Goal: Task Accomplishment & Management: Use online tool/utility

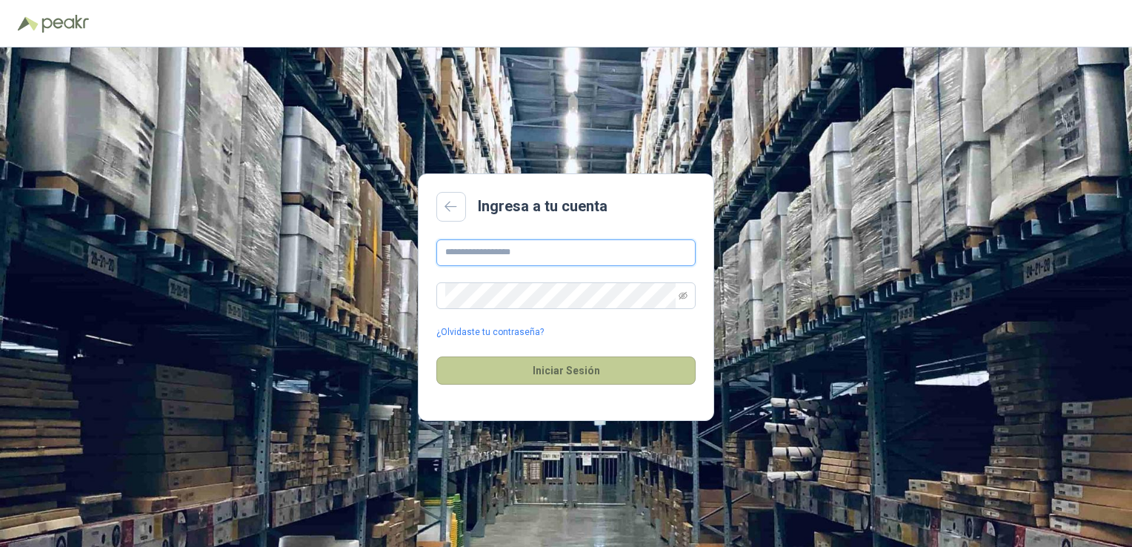
type input "**********"
click at [574, 375] on button "Iniciar Sesión" at bounding box center [565, 370] width 259 height 28
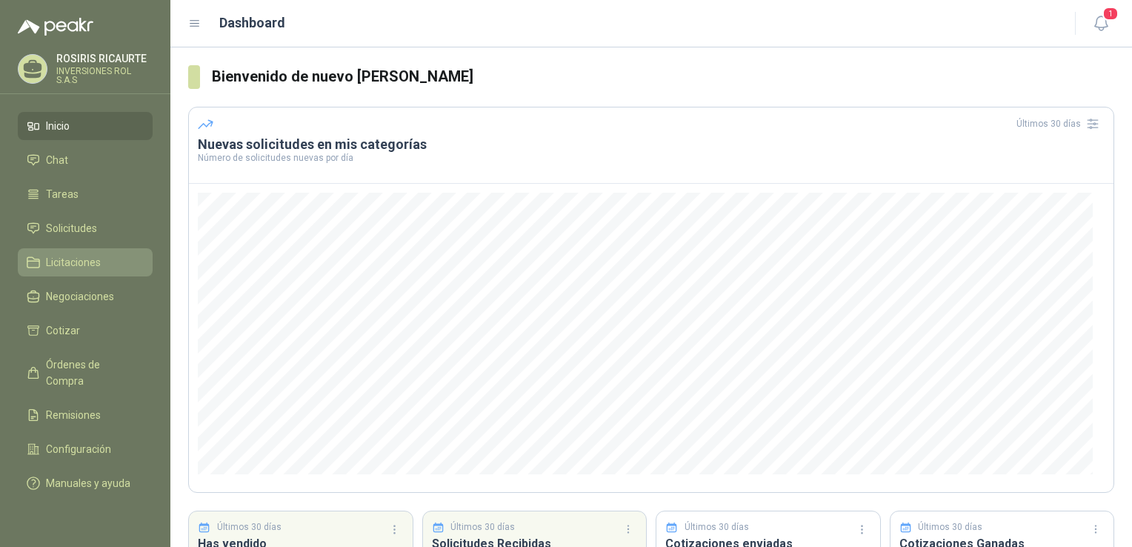
click at [92, 261] on span "Licitaciones" at bounding box center [73, 262] width 55 height 16
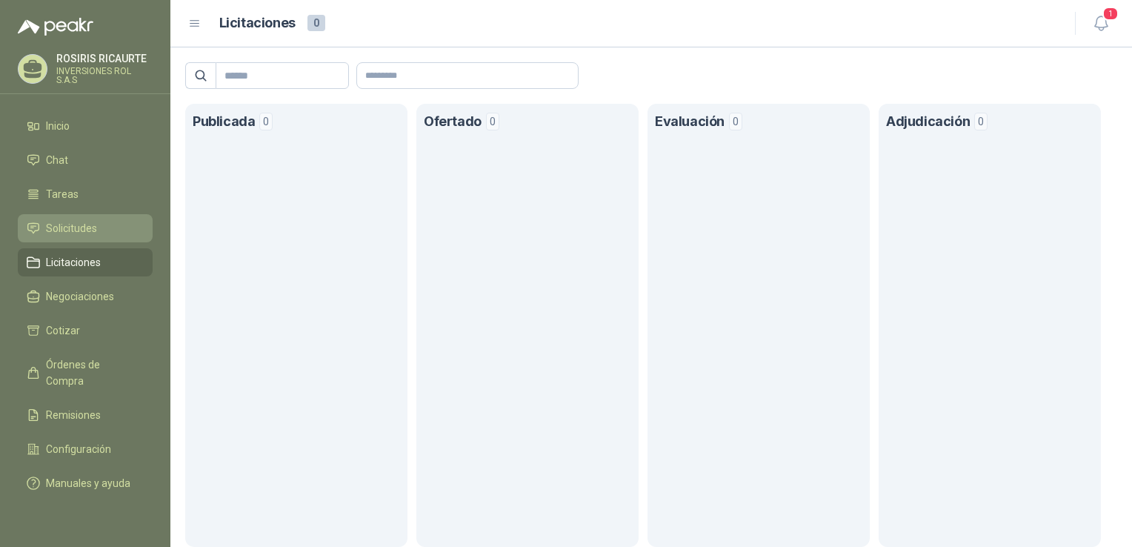
click at [95, 232] on span "Solicitudes" at bounding box center [71, 228] width 51 height 16
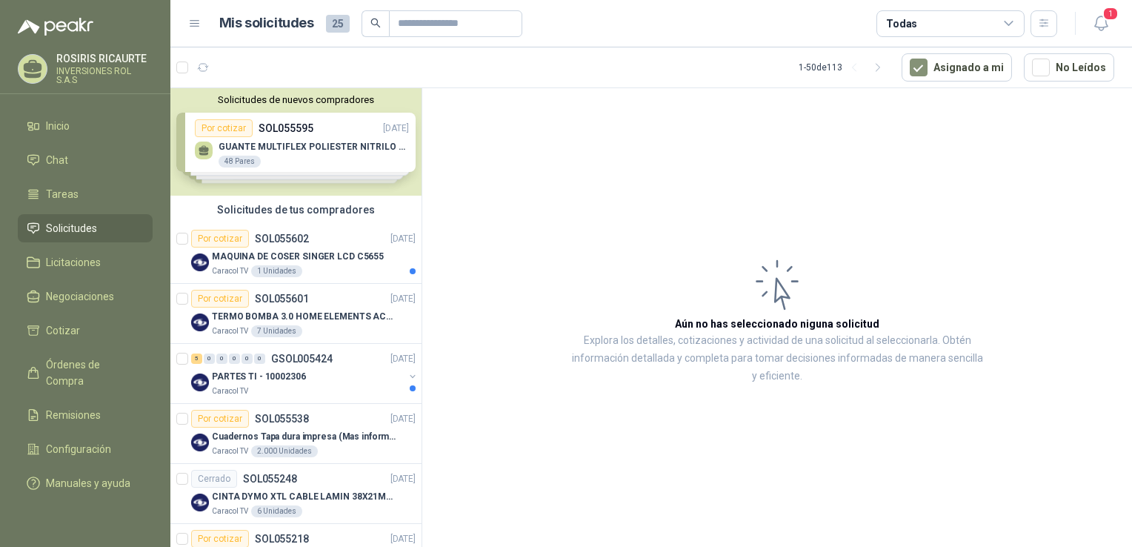
click at [301, 154] on div "Solicitudes de nuevos compradores Por cotizar SOL055595 [DATE] GUANTE MULTIFLEX…" at bounding box center [295, 141] width 251 height 107
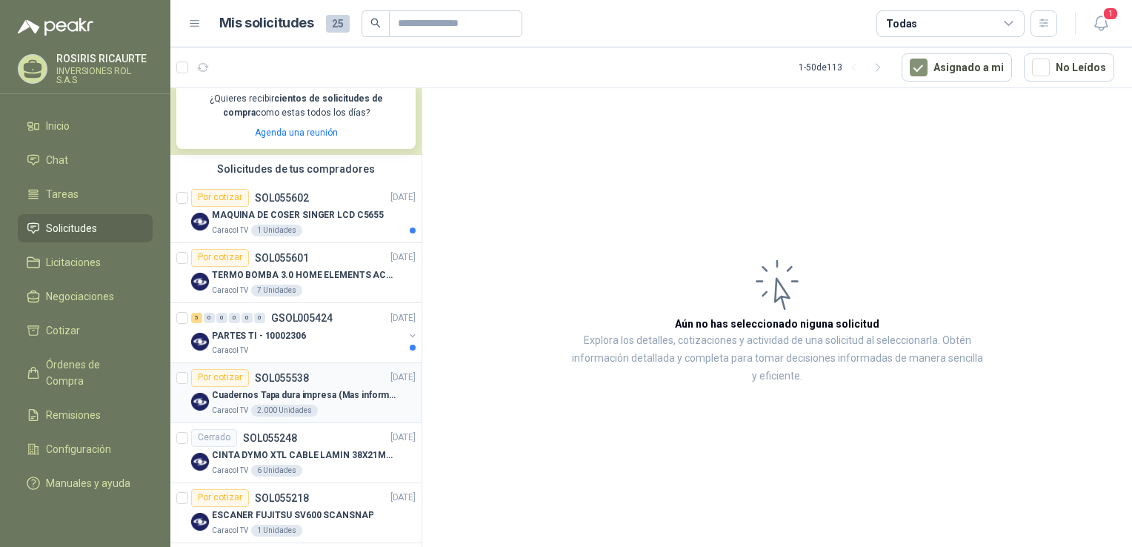
scroll to position [370, 0]
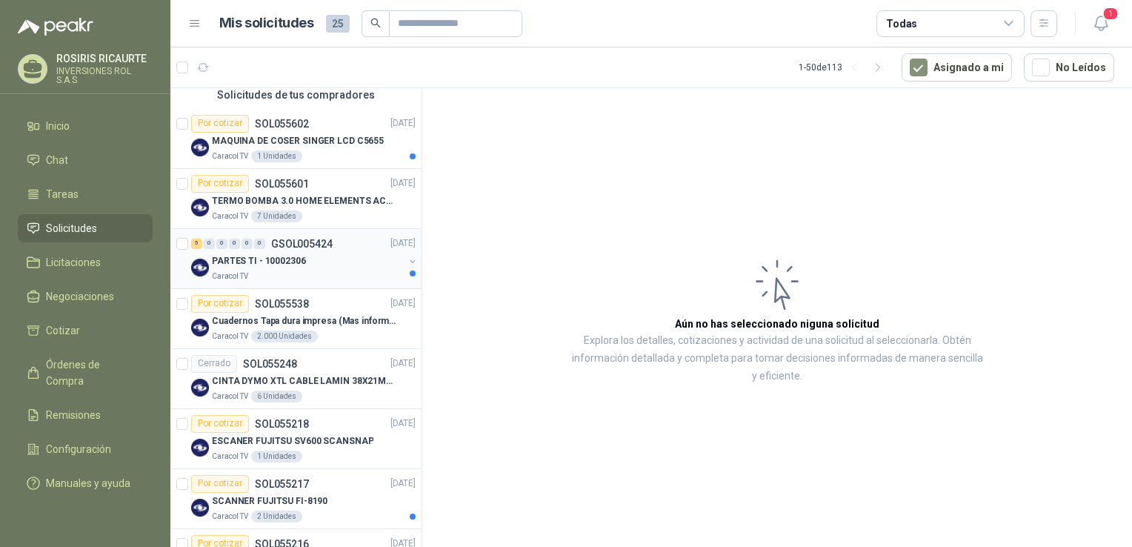
click at [318, 284] on div "5 0 0 0 0 0 GSOL005424 [DATE] PARTES TI - 10002306 Caracol TV" at bounding box center [295, 259] width 251 height 60
click at [326, 277] on div "Caracol TV" at bounding box center [308, 276] width 192 height 12
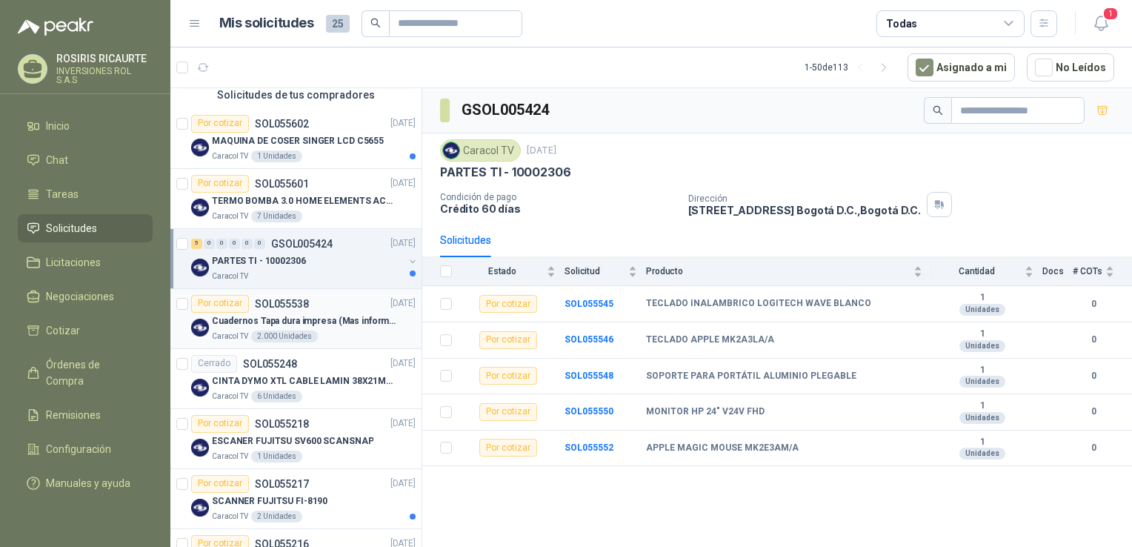
scroll to position [444, 0]
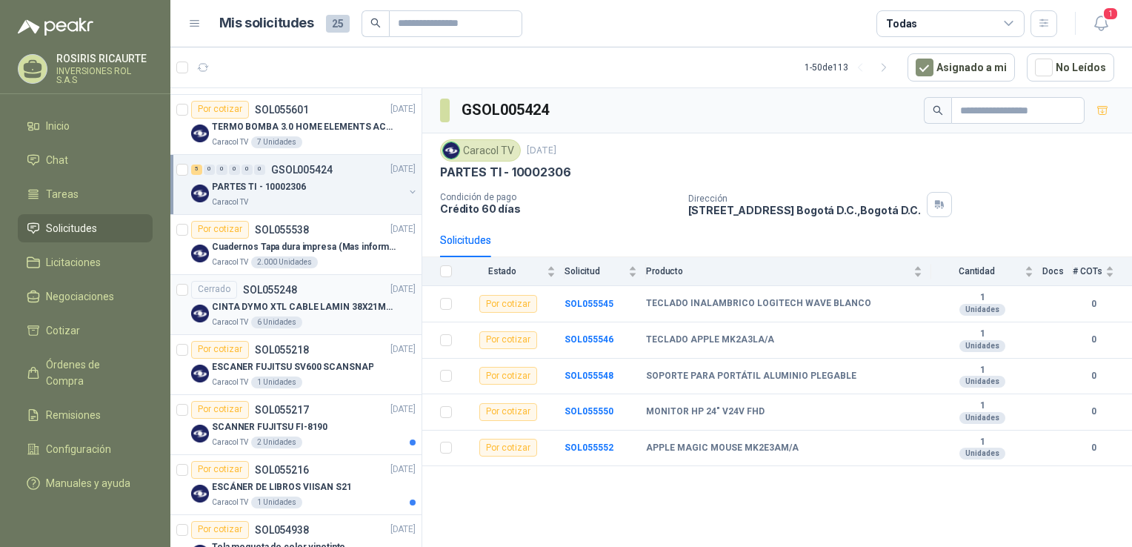
click at [358, 329] on article "Cerrado SOL055248 [DATE] CINTA DYMO XTL CABLE LAMIN 38X21MMBLANCO Caracol TV 6 …" at bounding box center [295, 305] width 251 height 60
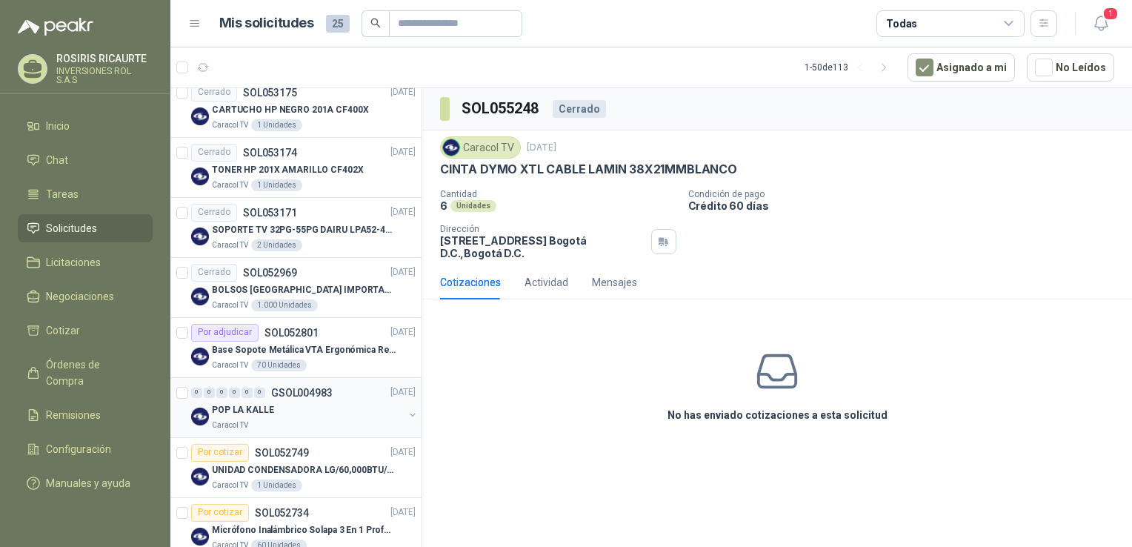
scroll to position [1555, 0]
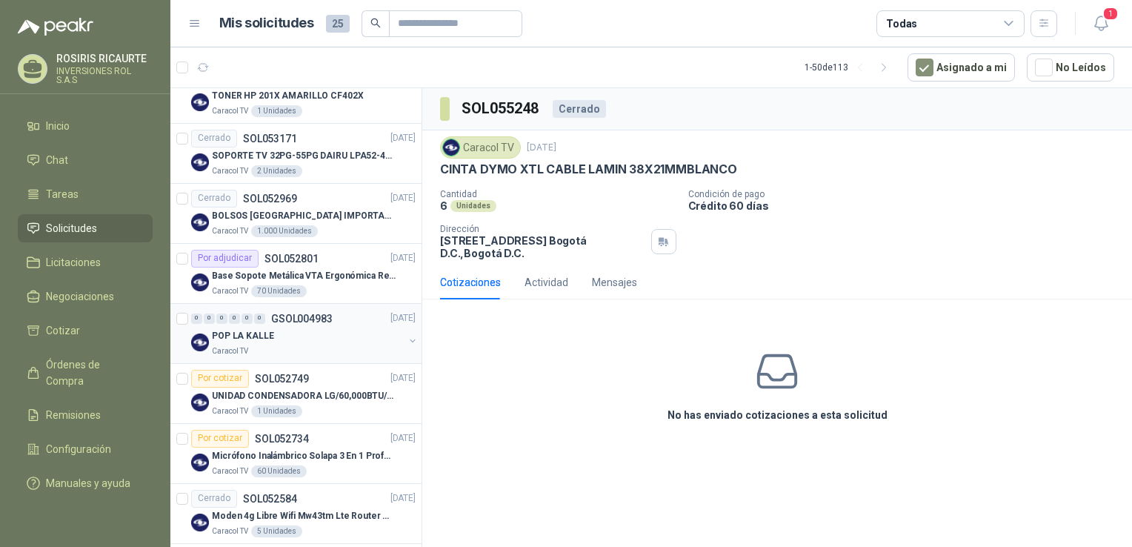
click at [304, 348] on div "Caracol TV" at bounding box center [308, 351] width 192 height 12
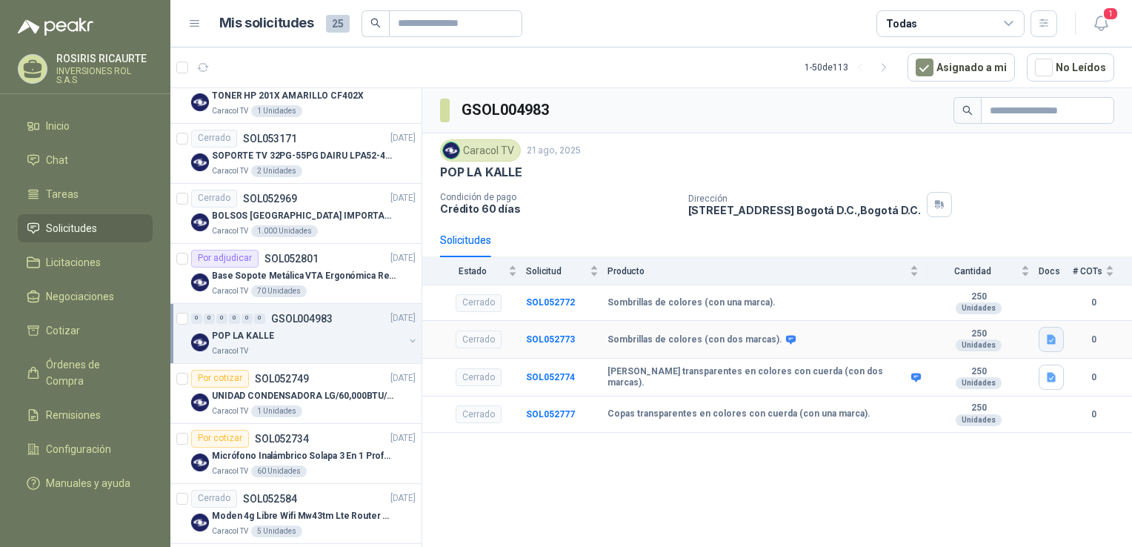
click at [1050, 346] on button "button" at bounding box center [1050, 339] width 25 height 25
click at [991, 307] on button "POP VARIOS LA KALLE.docx" at bounding box center [982, 305] width 143 height 16
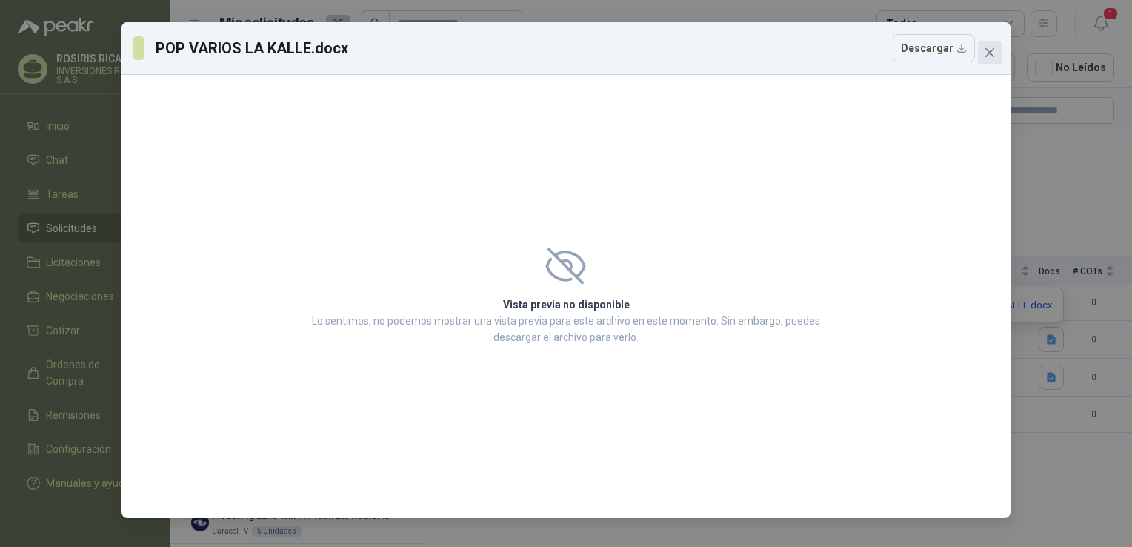
click at [992, 55] on icon "close" at bounding box center [989, 52] width 9 height 9
